Goal: Check status: Check status

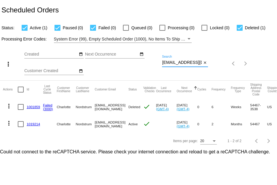
scroll to position [0, 9]
drag, startPoint x: 163, startPoint y: 63, endPoint x: 212, endPoint y: 77, distance: 51.4
click at [212, 77] on div "more_vert Sep Jan Feb Mar Apr 1" at bounding box center [138, 62] width 277 height 38
paste input "risayoga09@gmail"
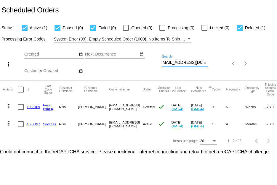
type input "[EMAIL_ADDRESS][DOMAIN_NAME]"
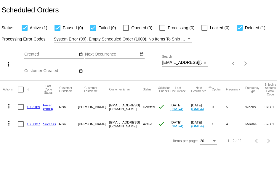
click at [32, 125] on link "1007137" at bounding box center [33, 124] width 13 height 4
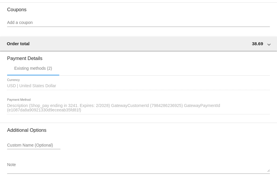
scroll to position [533, 0]
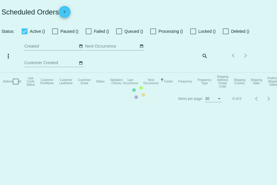
checkbox input "true"
